Goal: Transaction & Acquisition: Obtain resource

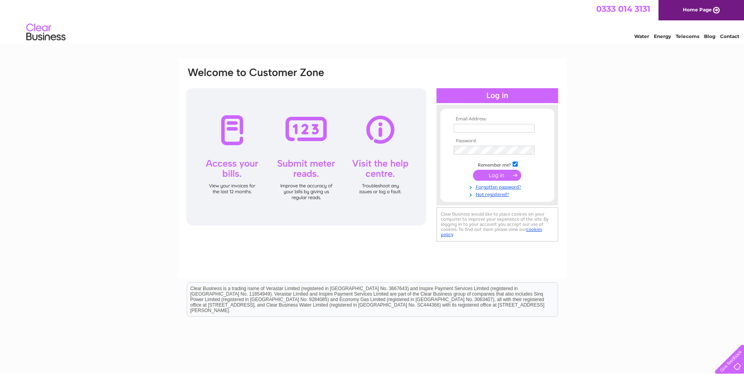
type input "info@varunabagno.co.uk"
click at [484, 175] on input "submit" at bounding box center [497, 175] width 48 height 11
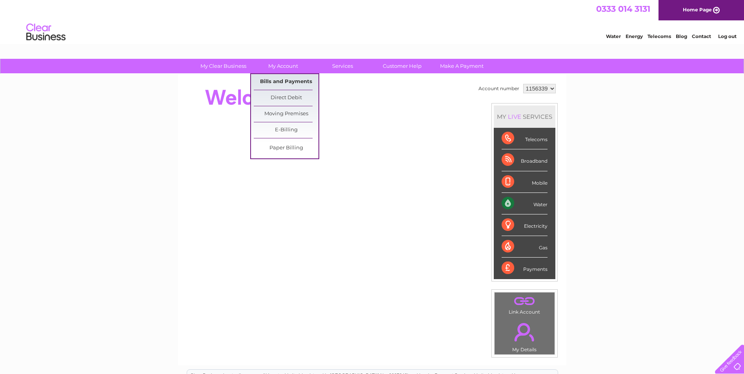
click at [273, 80] on link "Bills and Payments" at bounding box center [286, 82] width 65 height 16
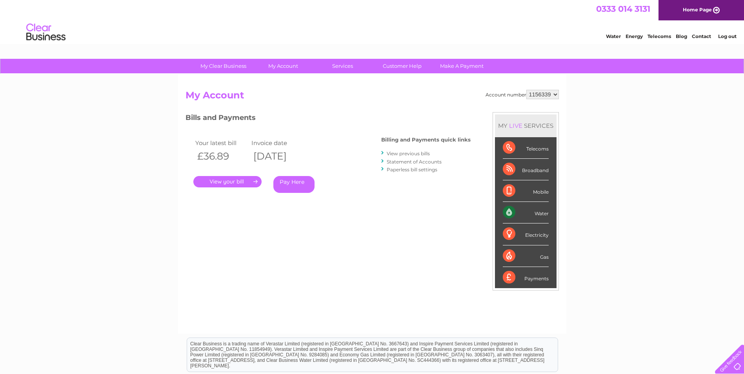
click at [241, 182] on link "." at bounding box center [227, 181] width 68 height 11
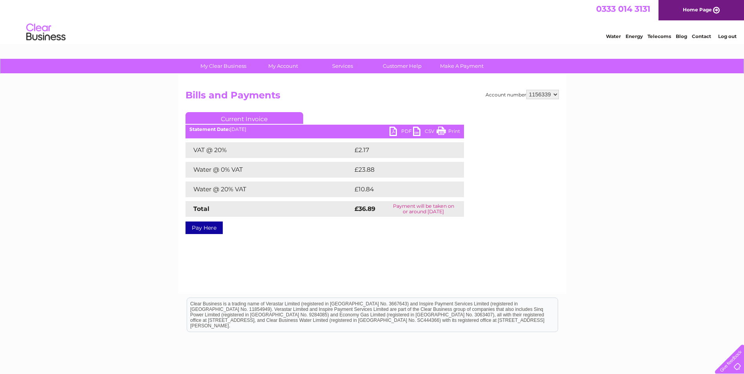
click at [396, 131] on link "PDF" at bounding box center [401, 132] width 24 height 11
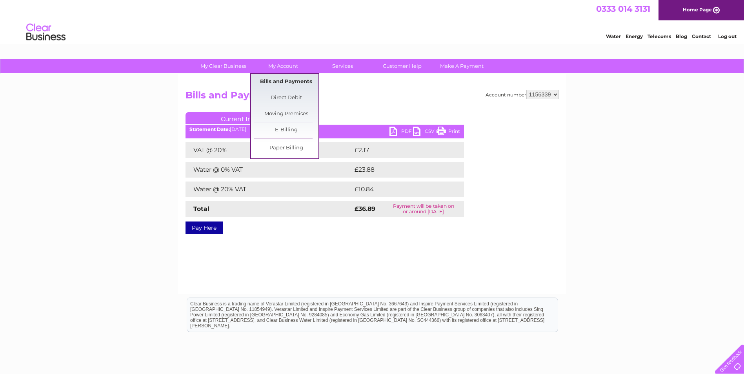
click at [277, 77] on link "Bills and Payments" at bounding box center [286, 82] width 65 height 16
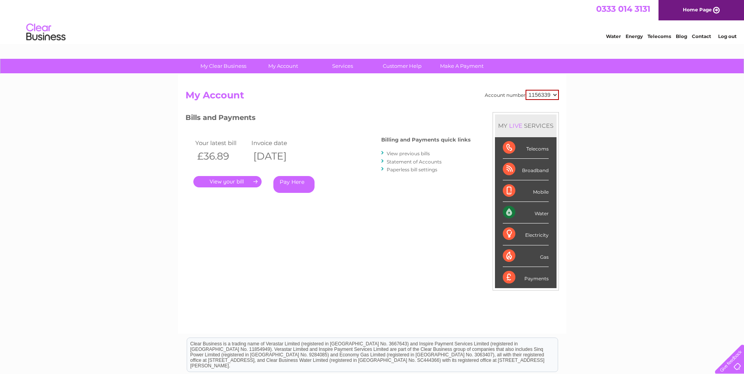
click at [341, 194] on div "Your latest bill Invoice date £36.89 [DATE] . Pay Here" at bounding box center [271, 167] width 172 height 74
click at [403, 154] on link "View previous bills" at bounding box center [408, 154] width 43 height 6
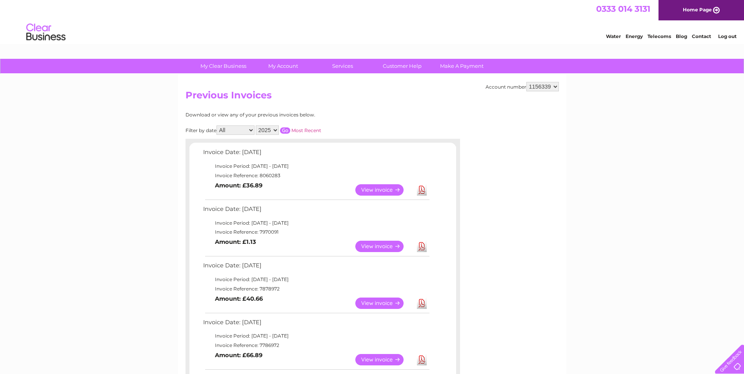
click at [368, 244] on link "View" at bounding box center [384, 246] width 58 height 11
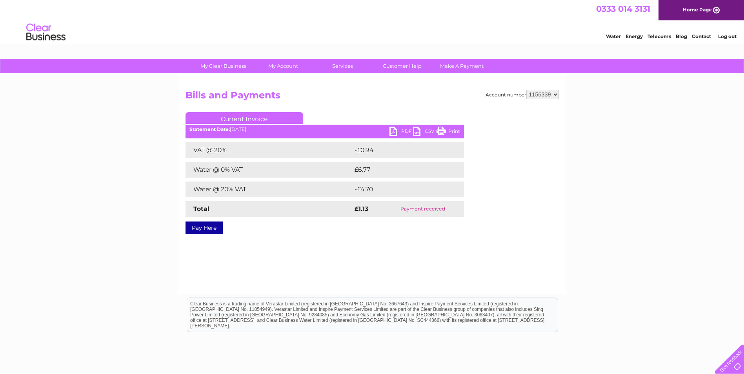
click at [394, 133] on link "PDF" at bounding box center [401, 132] width 24 height 11
